Goal: Transaction & Acquisition: Obtain resource

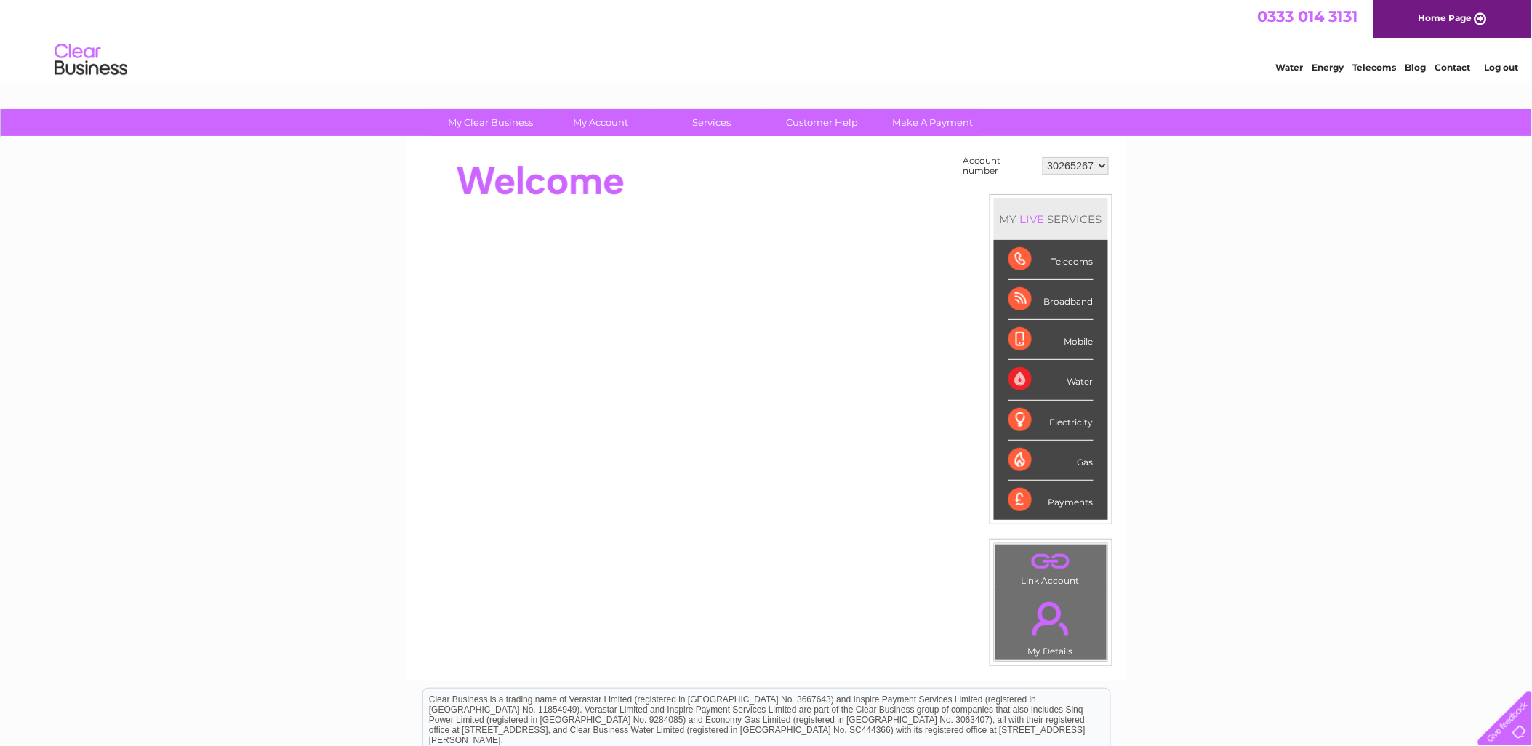
click at [1092, 159] on select "30265267 30282245" at bounding box center [1076, 165] width 66 height 17
click at [1218, 257] on div "My Clear Business Login Details My Details My Preferences Link Account My Accou…" at bounding box center [766, 519] width 1532 height 820
click at [1506, 67] on link "Log out" at bounding box center [1501, 67] width 34 height 11
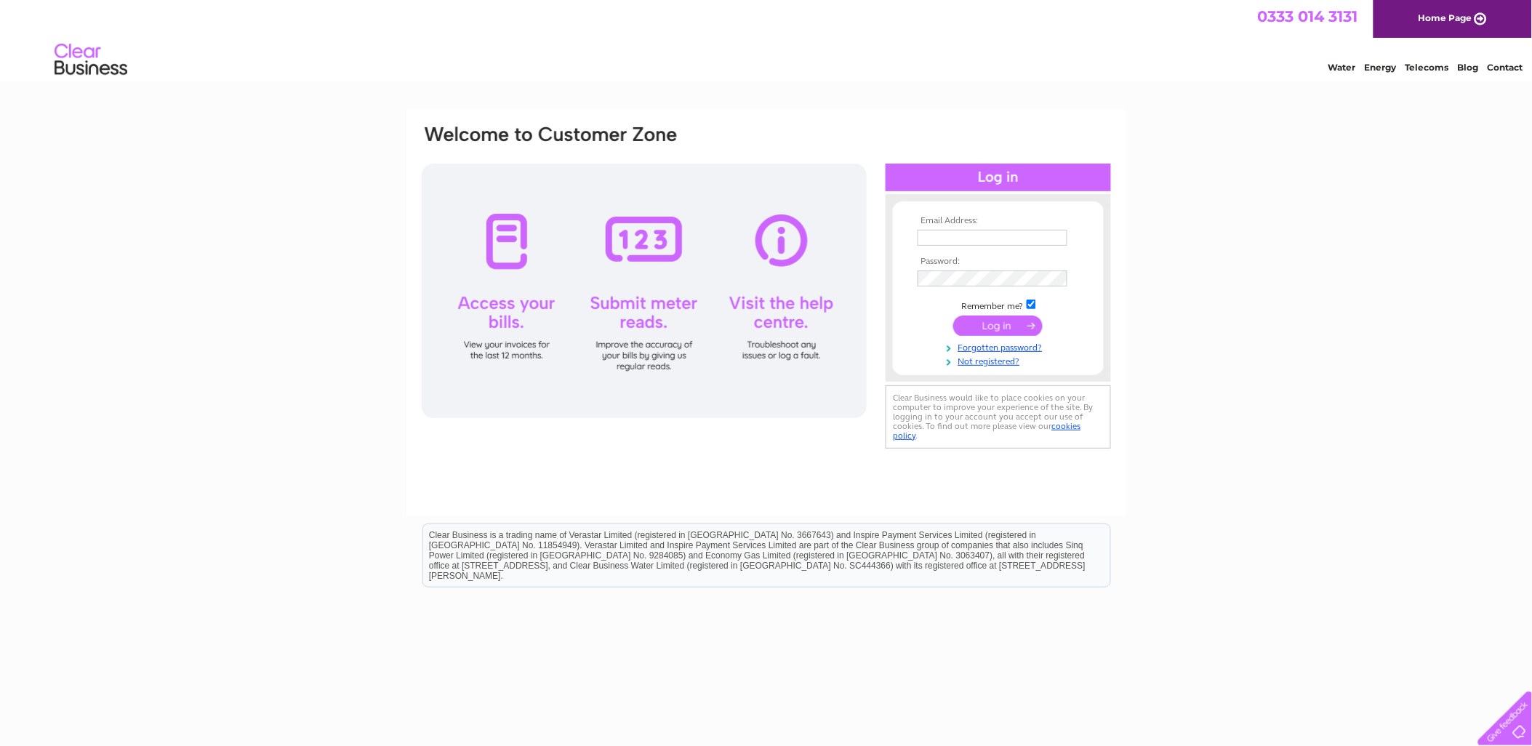
type input "[EMAIL_ADDRESS][DOMAIN_NAME]"
click at [992, 234] on input "London.utilities@sonder.com" at bounding box center [993, 238] width 151 height 17
drag, startPoint x: 1368, startPoint y: 285, endPoint x: 1327, endPoint y: 291, distance: 41.8
click at [1368, 286] on div "Email Address: London.utilities@sonder.com Password:" at bounding box center [766, 437] width 1532 height 656
click at [1000, 330] on input "submit" at bounding box center [997, 326] width 89 height 20
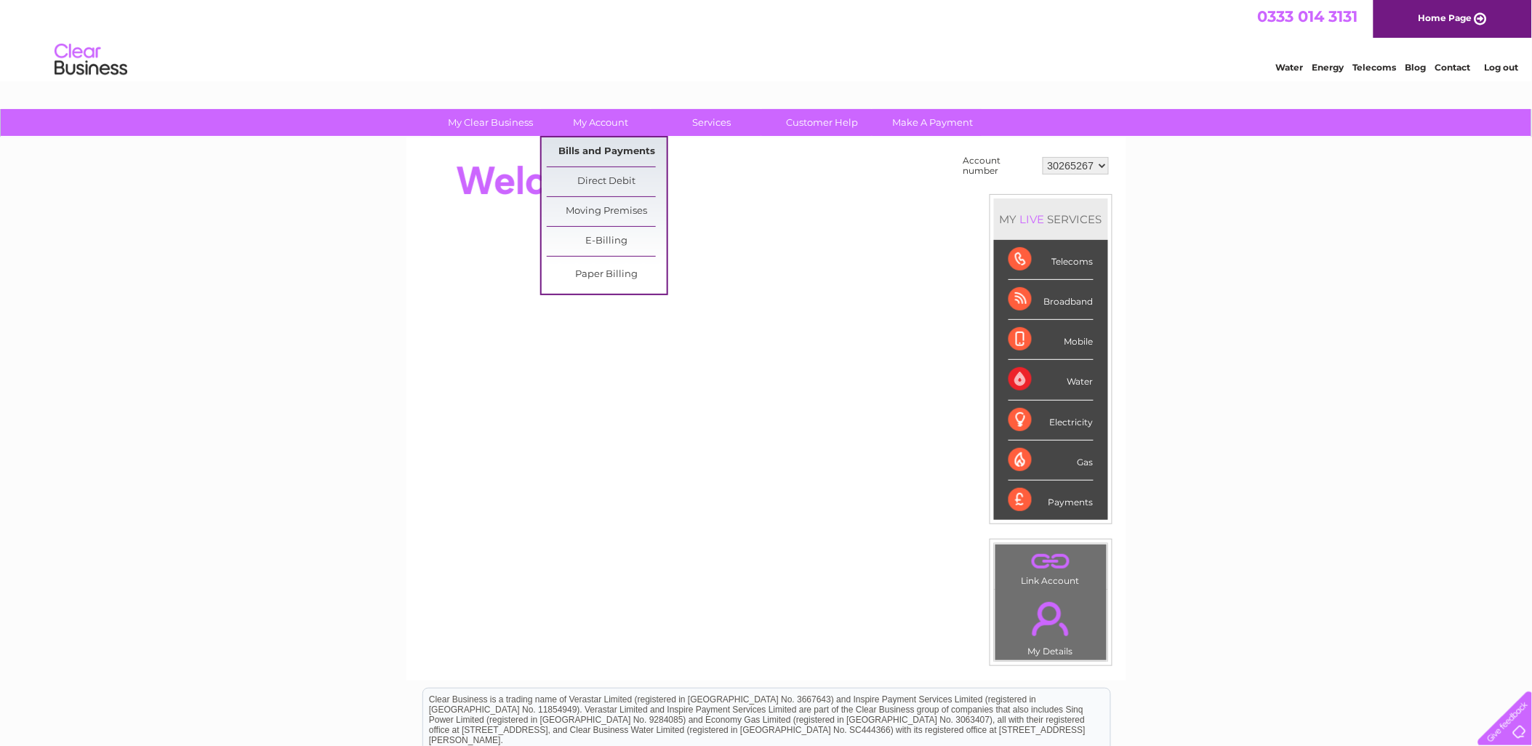
click at [614, 151] on link "Bills and Payments" at bounding box center [607, 151] width 120 height 29
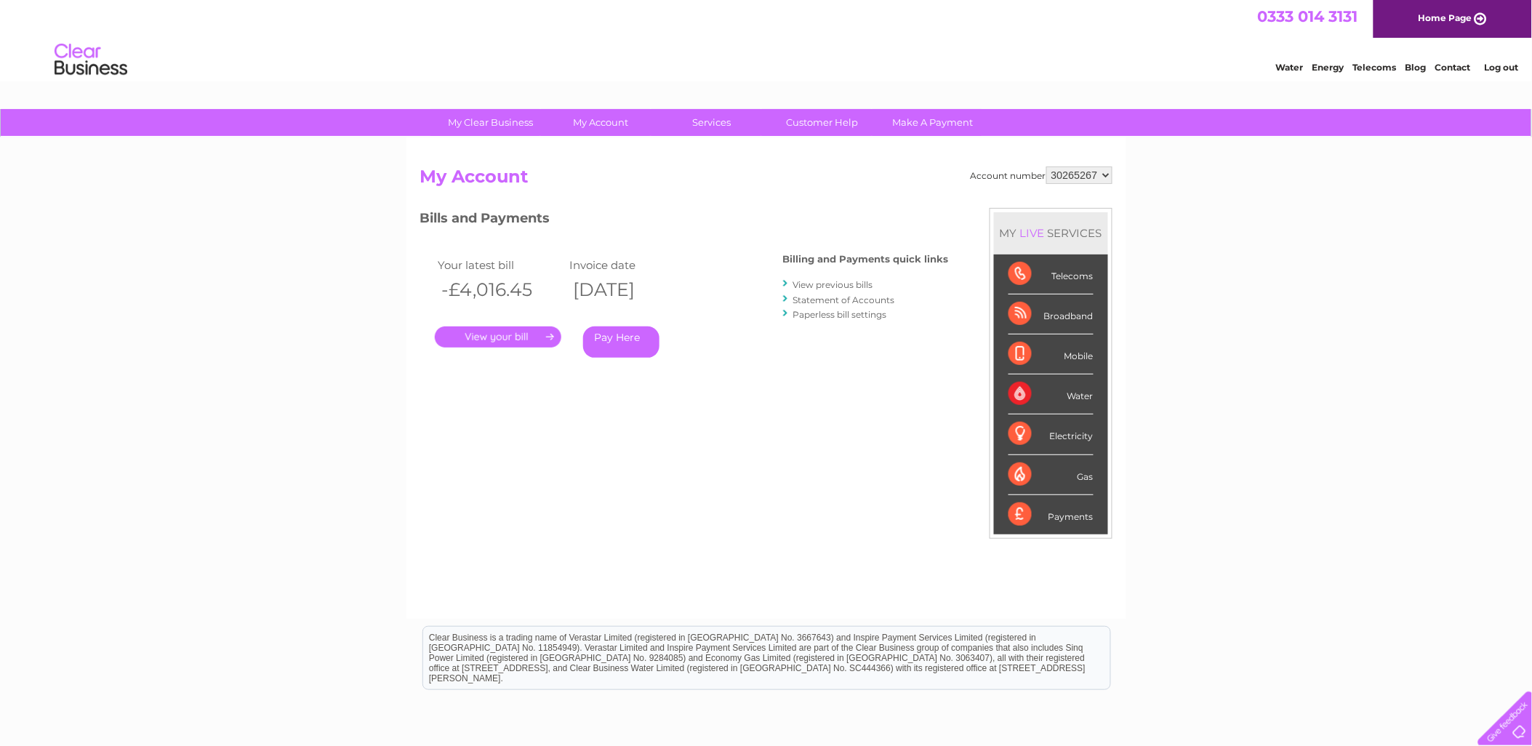
click at [820, 285] on link "View previous bills" at bounding box center [833, 284] width 80 height 11
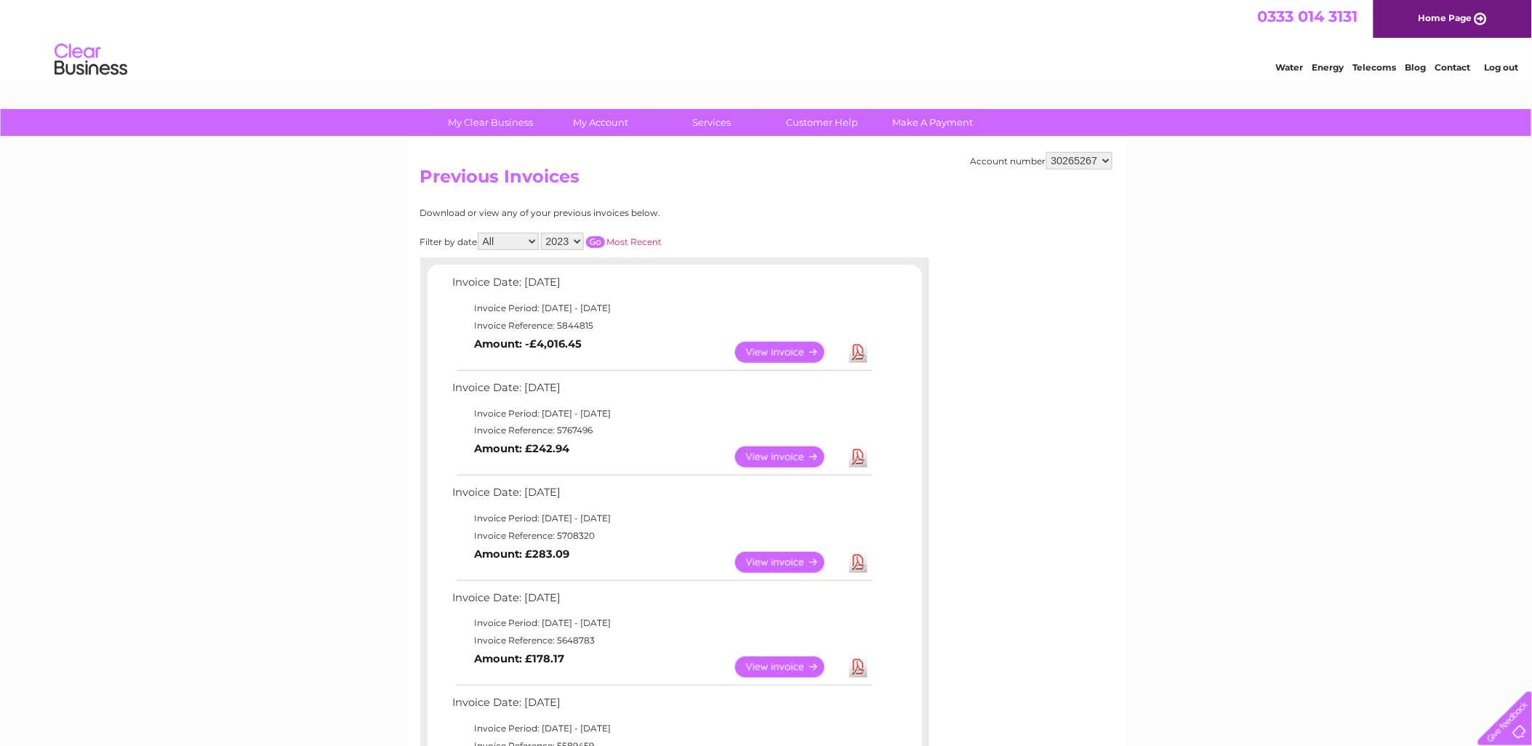
click at [560, 238] on select "2023" at bounding box center [562, 241] width 43 height 17
click at [742, 265] on div at bounding box center [674, 264] width 509 height 15
click at [631, 241] on link "Most Recent" at bounding box center [634, 241] width 55 height 11
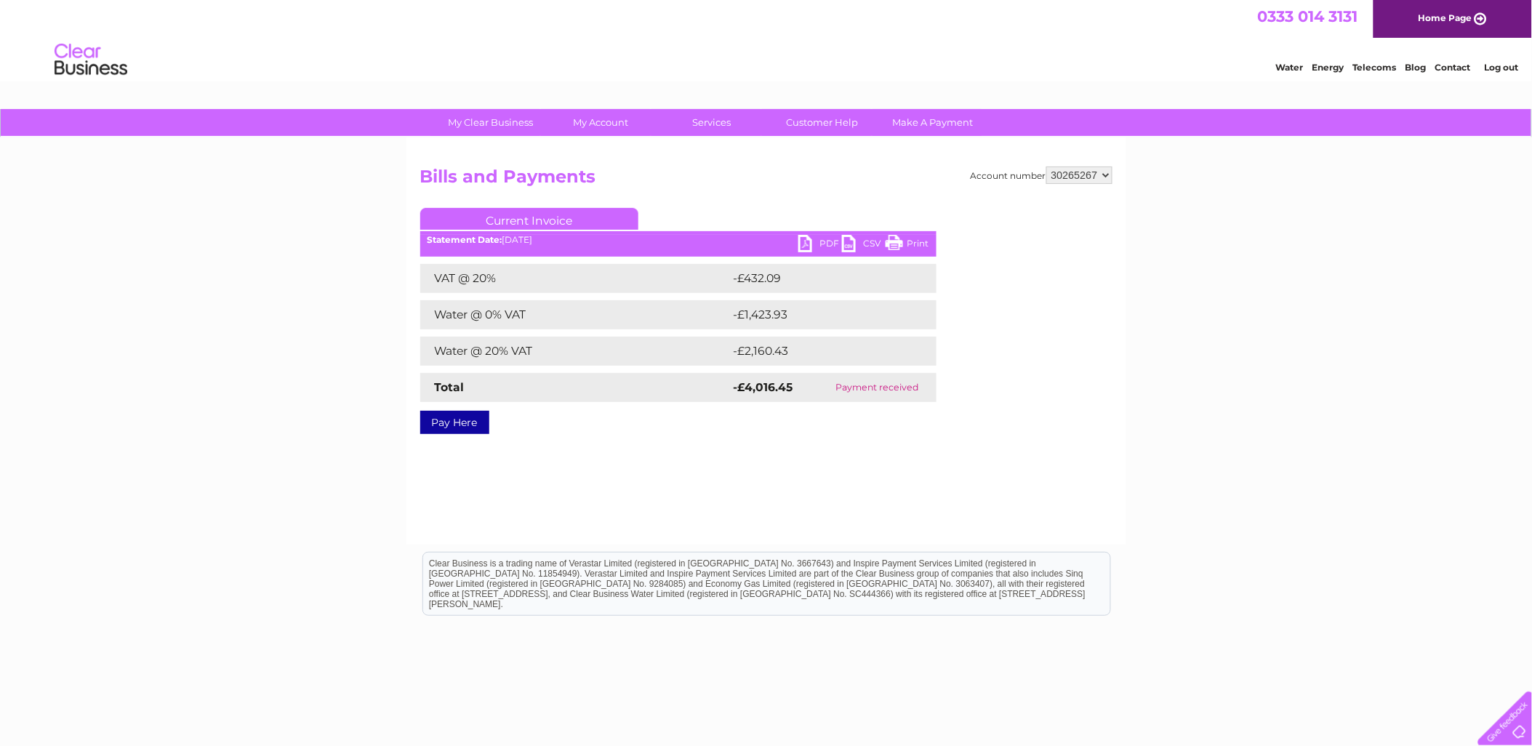
click at [1096, 182] on select "30265267 30282245" at bounding box center [1079, 174] width 66 height 17
select select "30282245"
click at [1046, 166] on select "30265267 30282245" at bounding box center [1079, 174] width 66 height 17
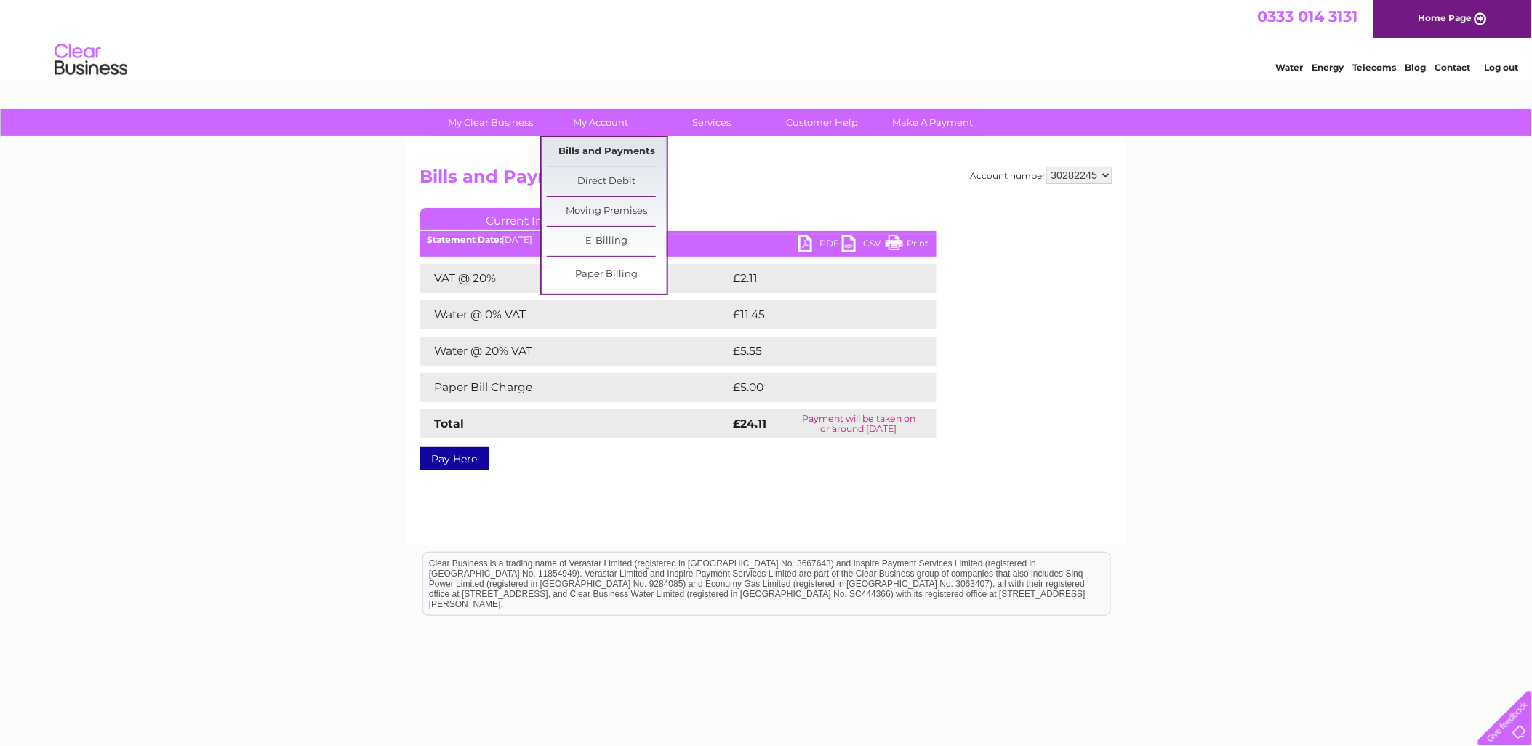
click at [605, 153] on link "Bills and Payments" at bounding box center [607, 151] width 120 height 29
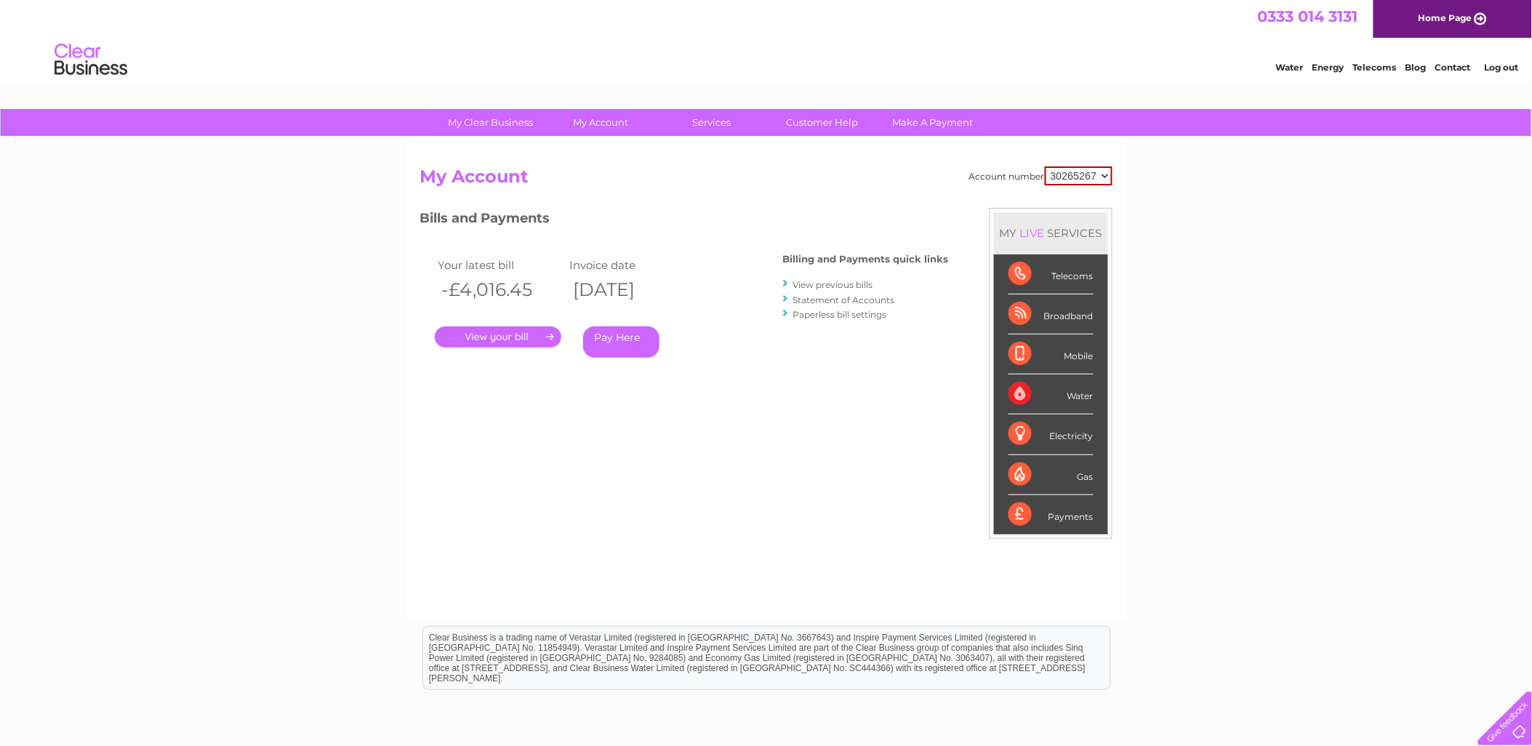
click at [1106, 177] on select "30265267 30282245" at bounding box center [1079, 175] width 68 height 19
select select "30282245"
click at [1046, 166] on select "30265267 30282245" at bounding box center [1079, 175] width 68 height 19
click at [836, 300] on link "Statement of Accounts" at bounding box center [844, 299] width 102 height 11
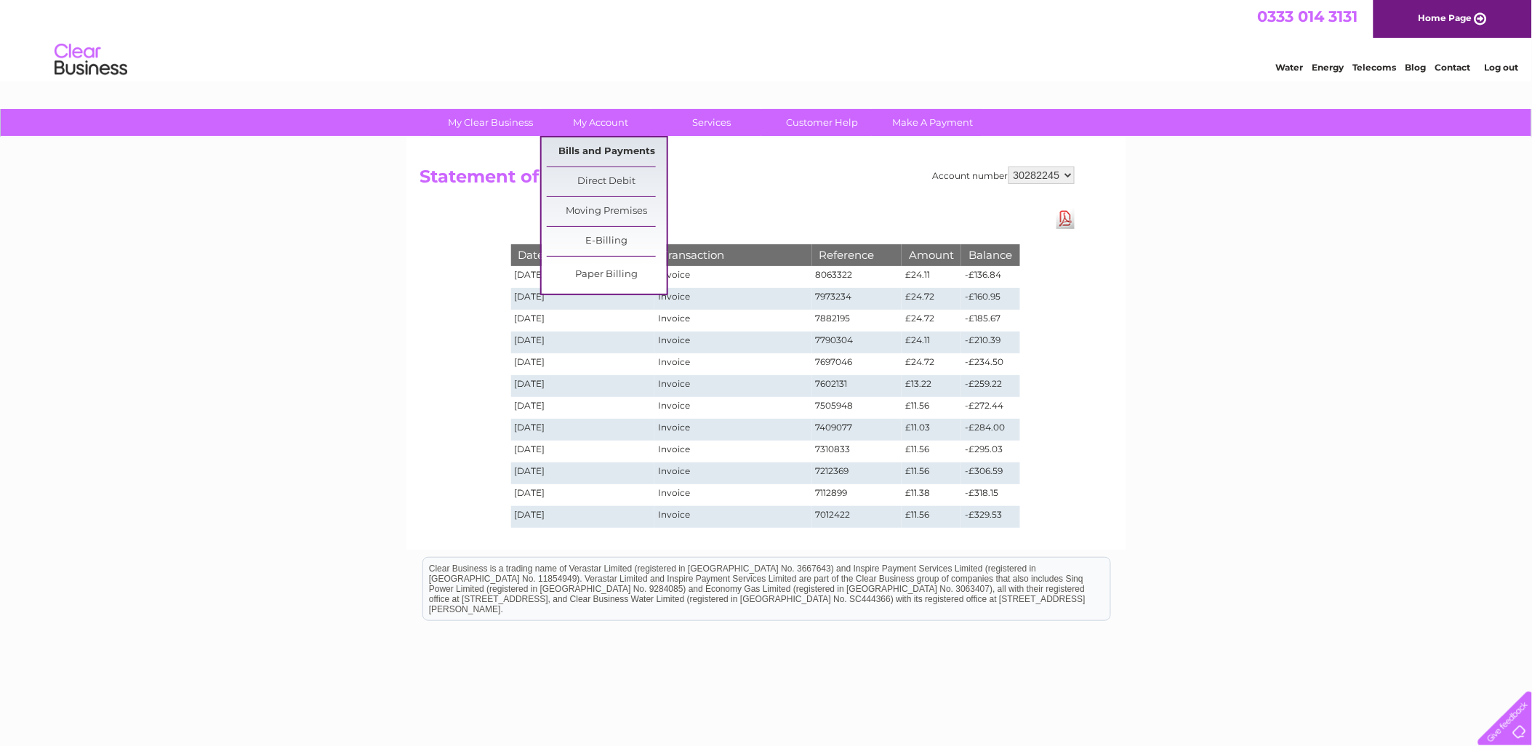
click at [597, 151] on link "Bills and Payments" at bounding box center [607, 151] width 120 height 29
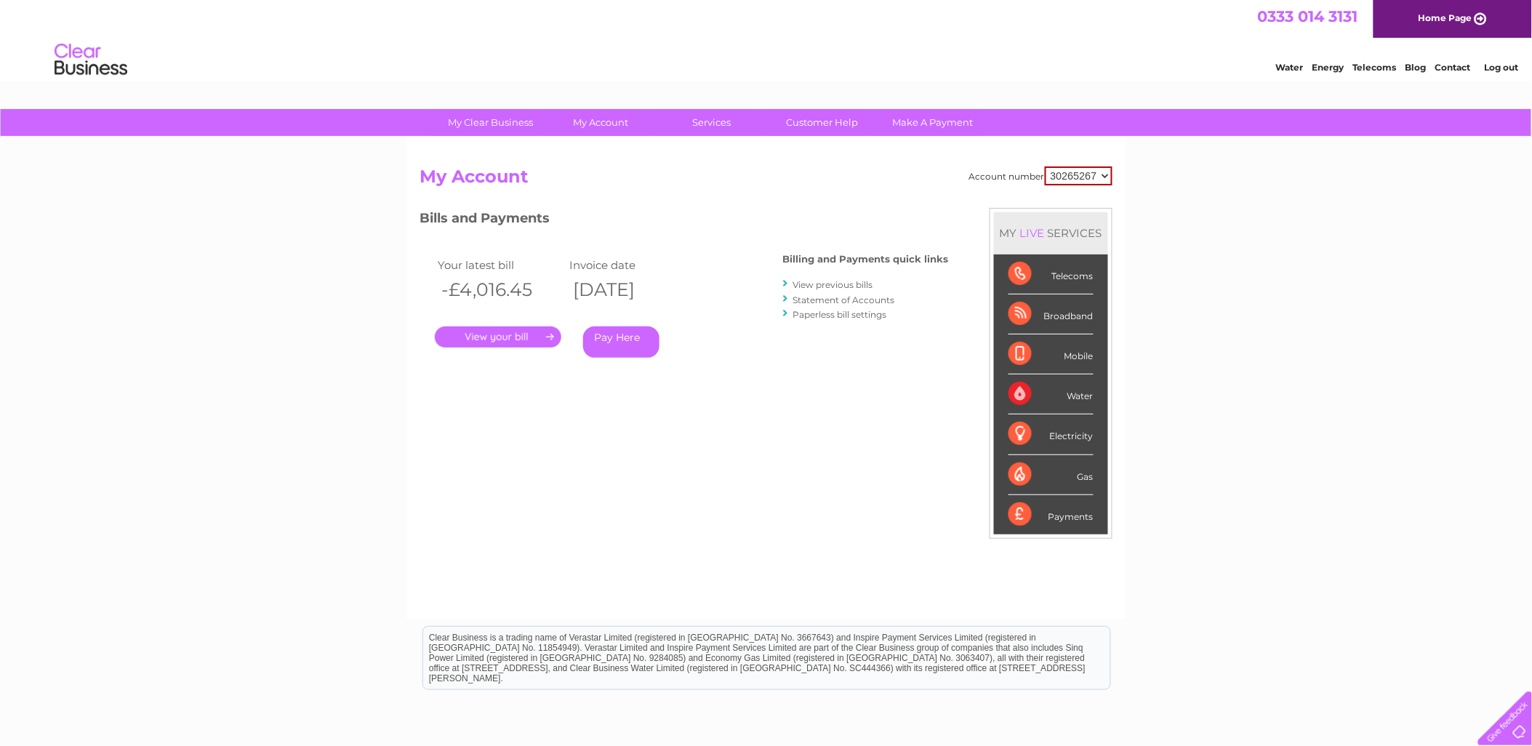
click at [518, 329] on link "." at bounding box center [498, 336] width 127 height 21
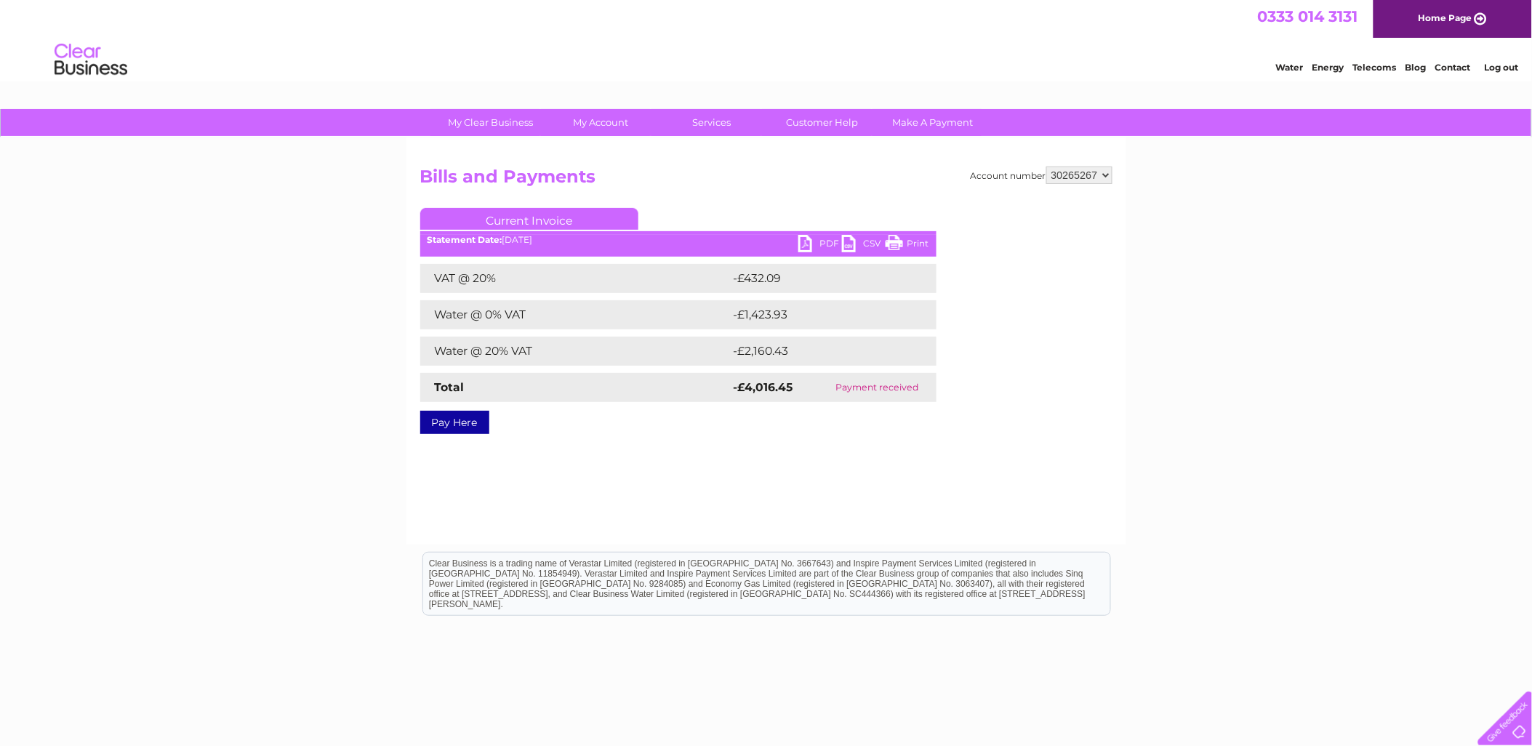
click at [814, 235] on link "PDF" at bounding box center [820, 245] width 44 height 21
click at [1078, 178] on select "30265267 30282245" at bounding box center [1079, 174] width 66 height 17
select select "30282245"
click at [1046, 166] on select "30265267 30282245" at bounding box center [1079, 174] width 66 height 17
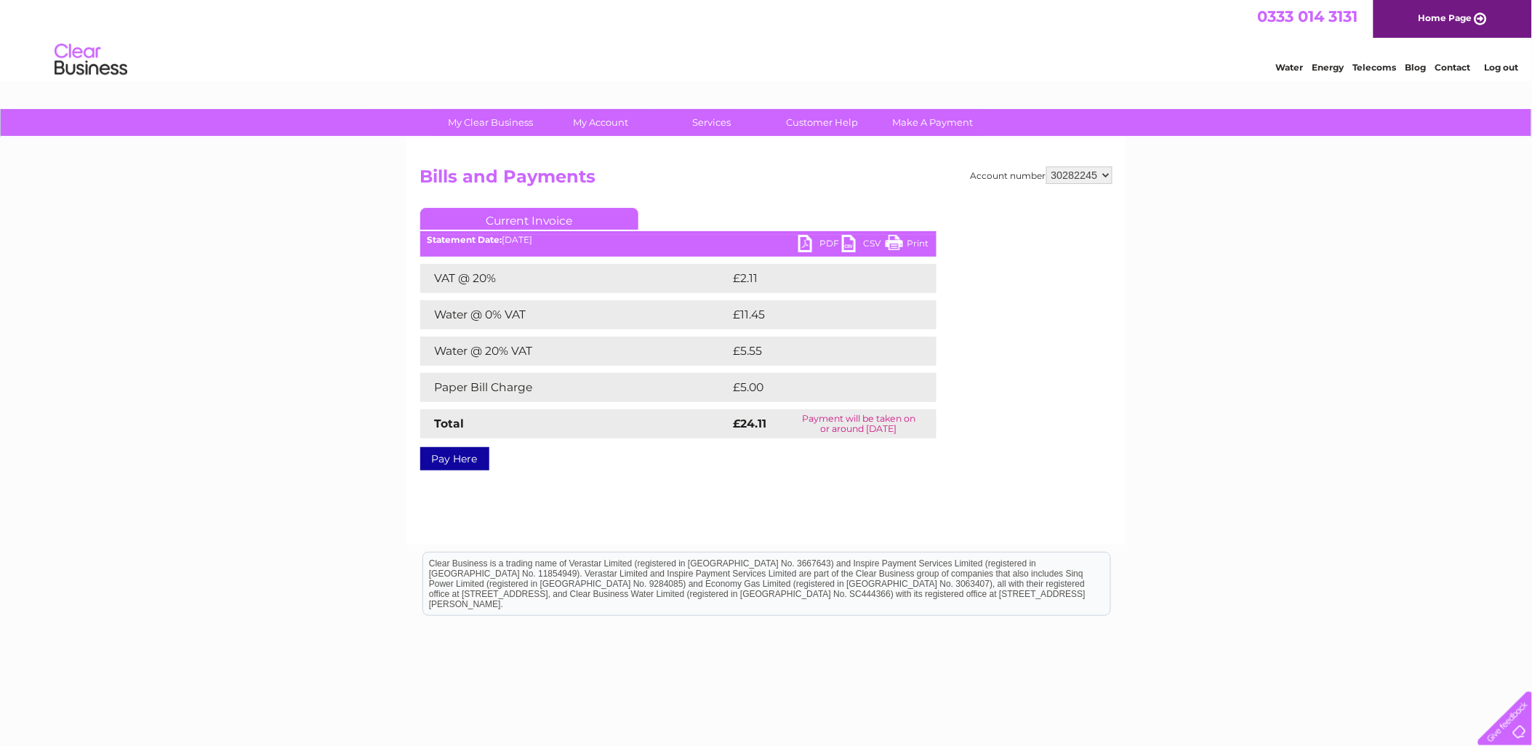
click at [823, 244] on link "PDF" at bounding box center [820, 245] width 44 height 21
